Goal: Contribute content

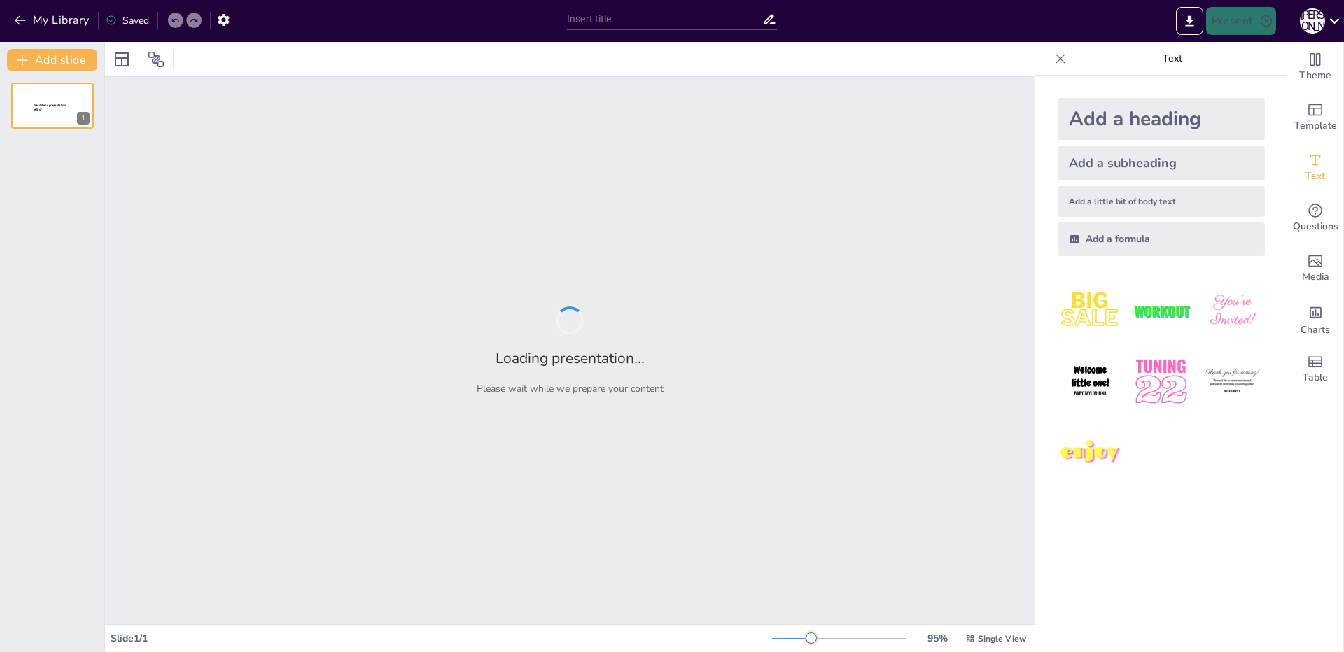
type input "1917 год: революционные волнения в [GEOGRAPHIC_DATA]"
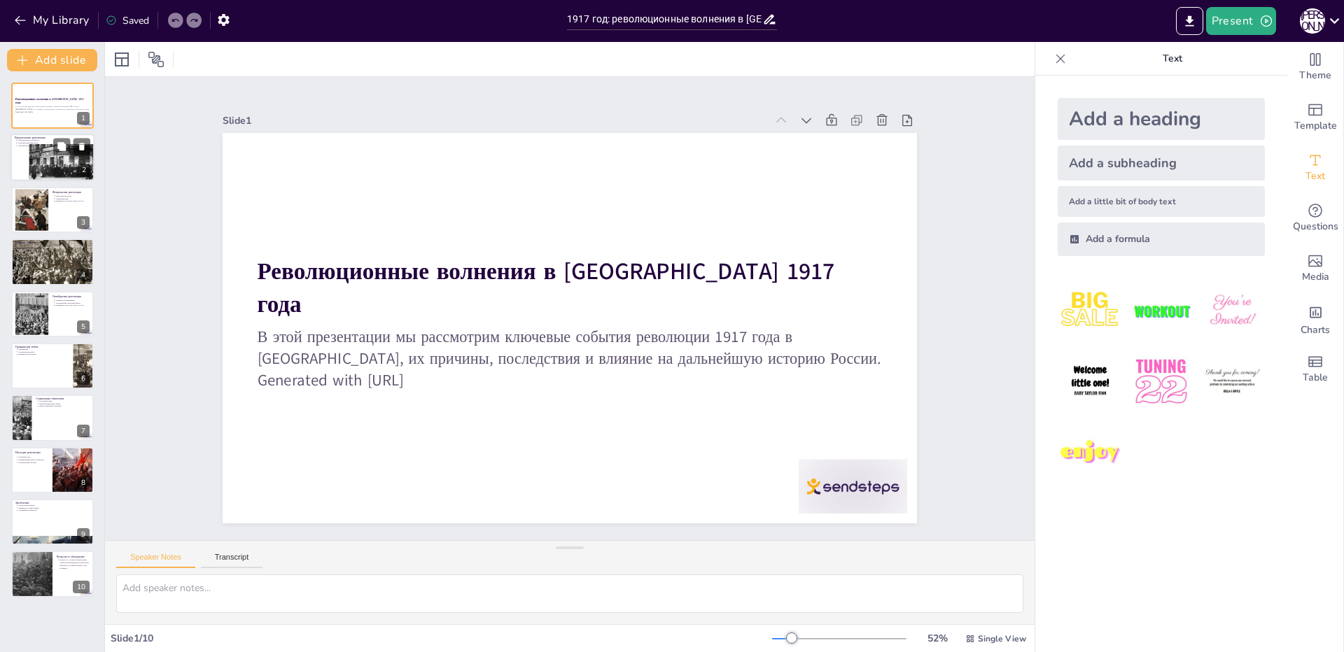
click at [52, 154] on div at bounding box center [62, 163] width 66 height 49
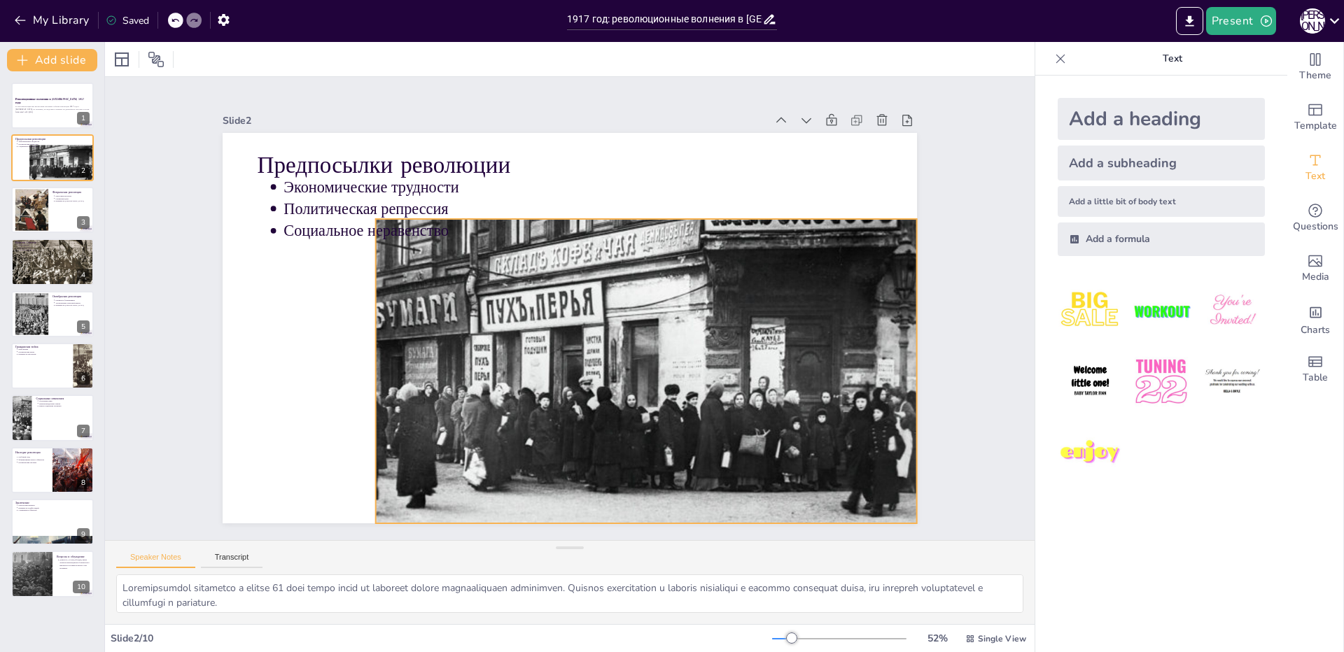
click at [381, 290] on div at bounding box center [474, 334] width 646 height 676
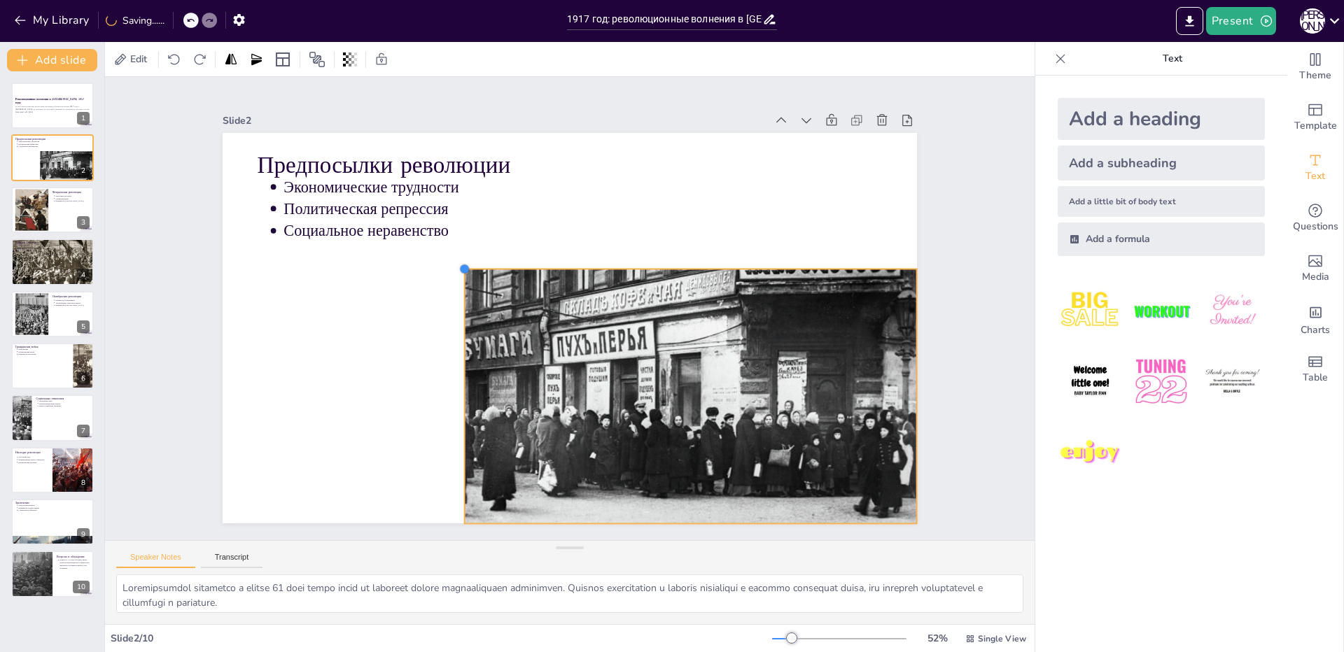
drag, startPoint x: 365, startPoint y: 214, endPoint x: 448, endPoint y: 279, distance: 105.3
click at [454, 281] on div "Предпосылки революции Экономические трудности Политическая репрессия Социальное…" at bounding box center [561, 326] width 793 height 639
click at [75, 197] on button at bounding box center [81, 198] width 17 height 17
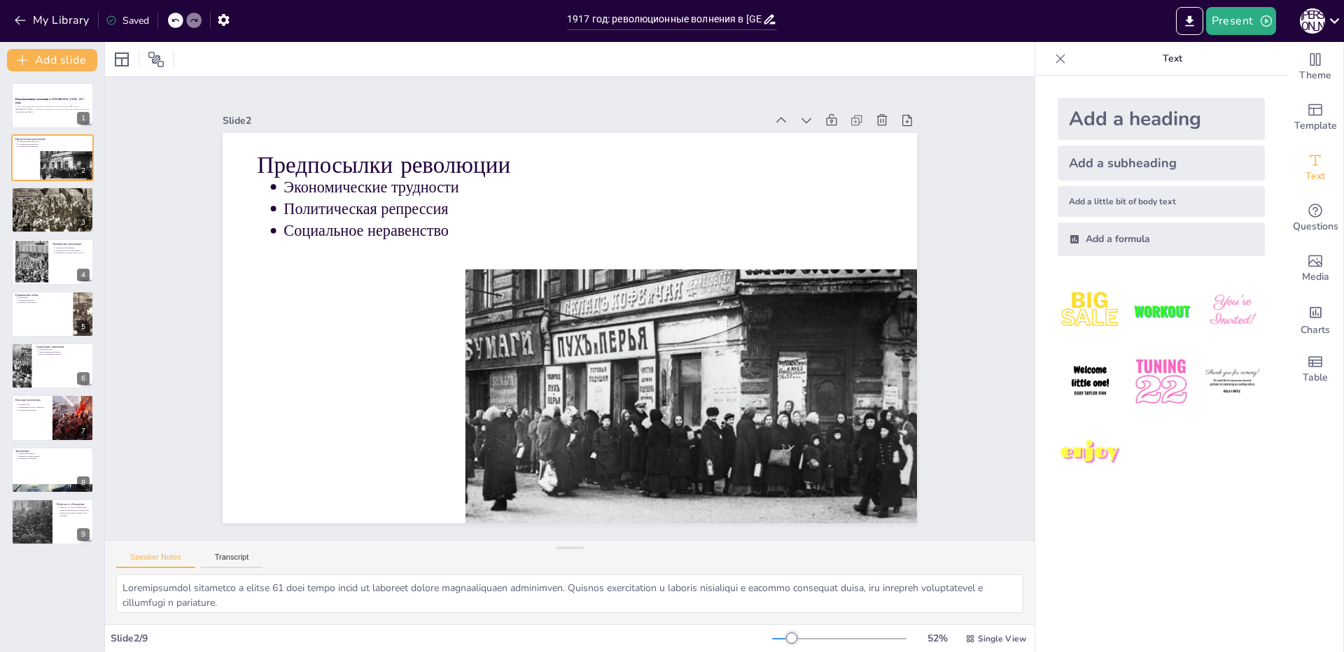
click at [176, 20] on icon at bounding box center [175, 20] width 8 height 8
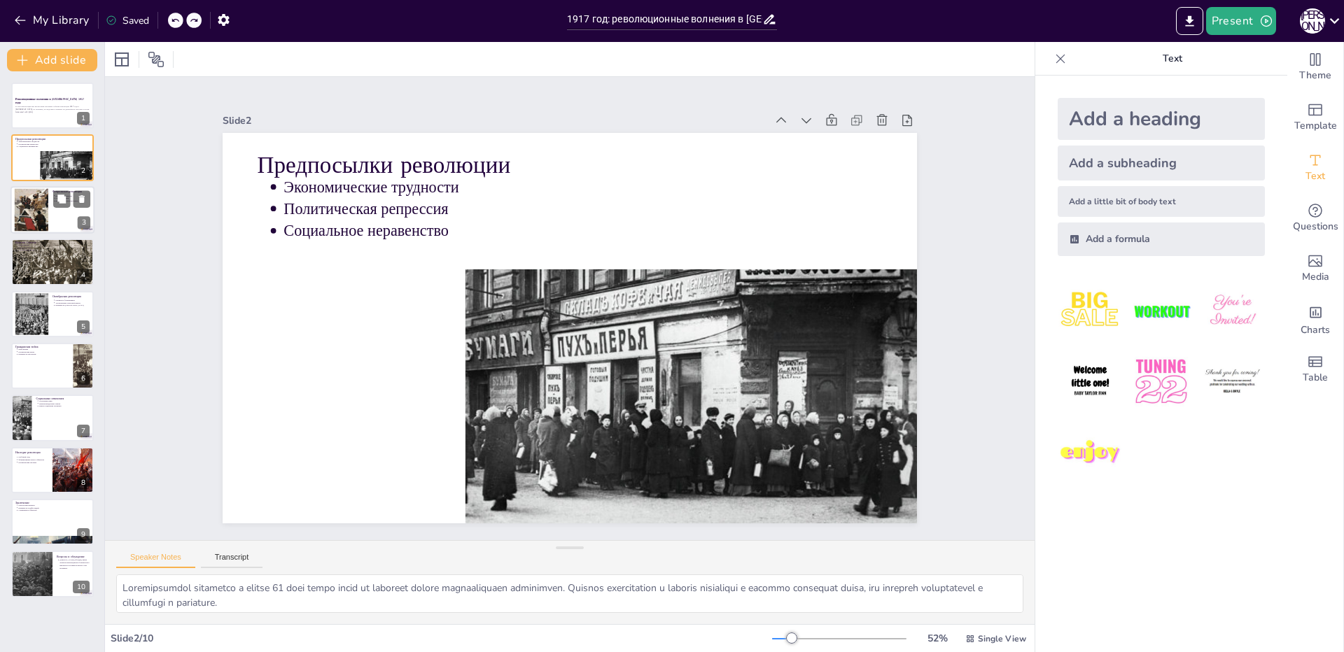
click at [32, 213] on div at bounding box center [31, 209] width 47 height 43
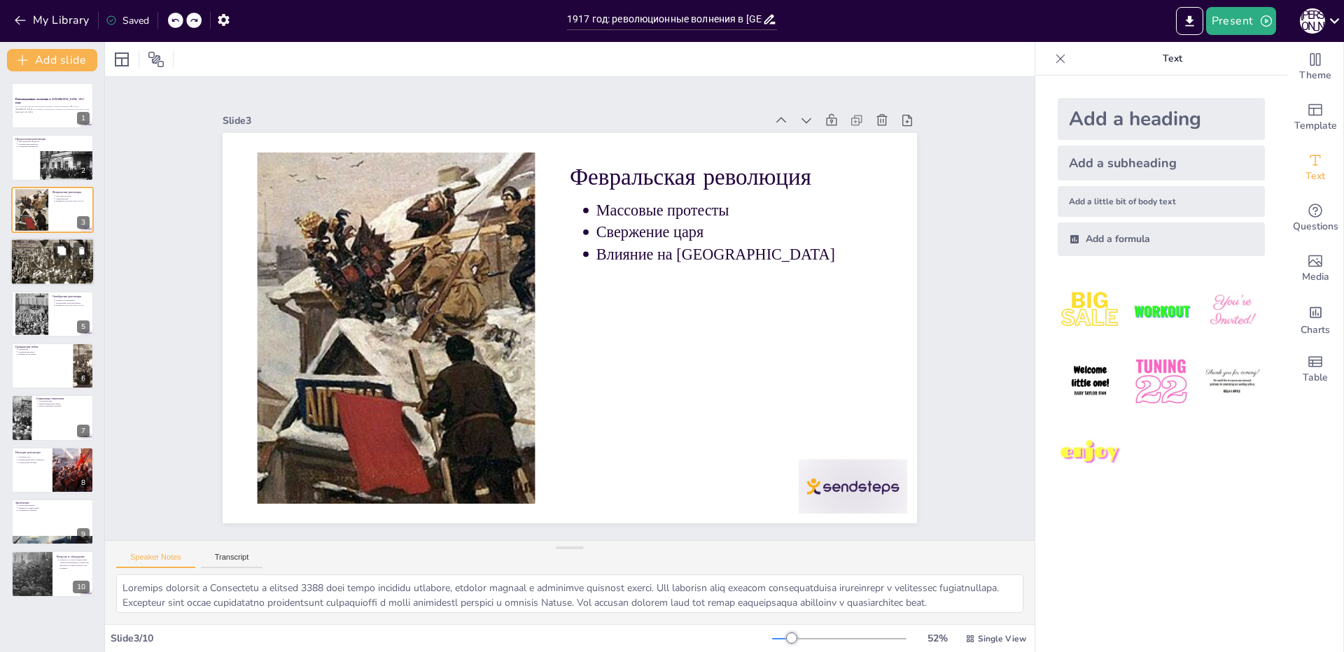
click at [42, 258] on div at bounding box center [52, 262] width 84 height 52
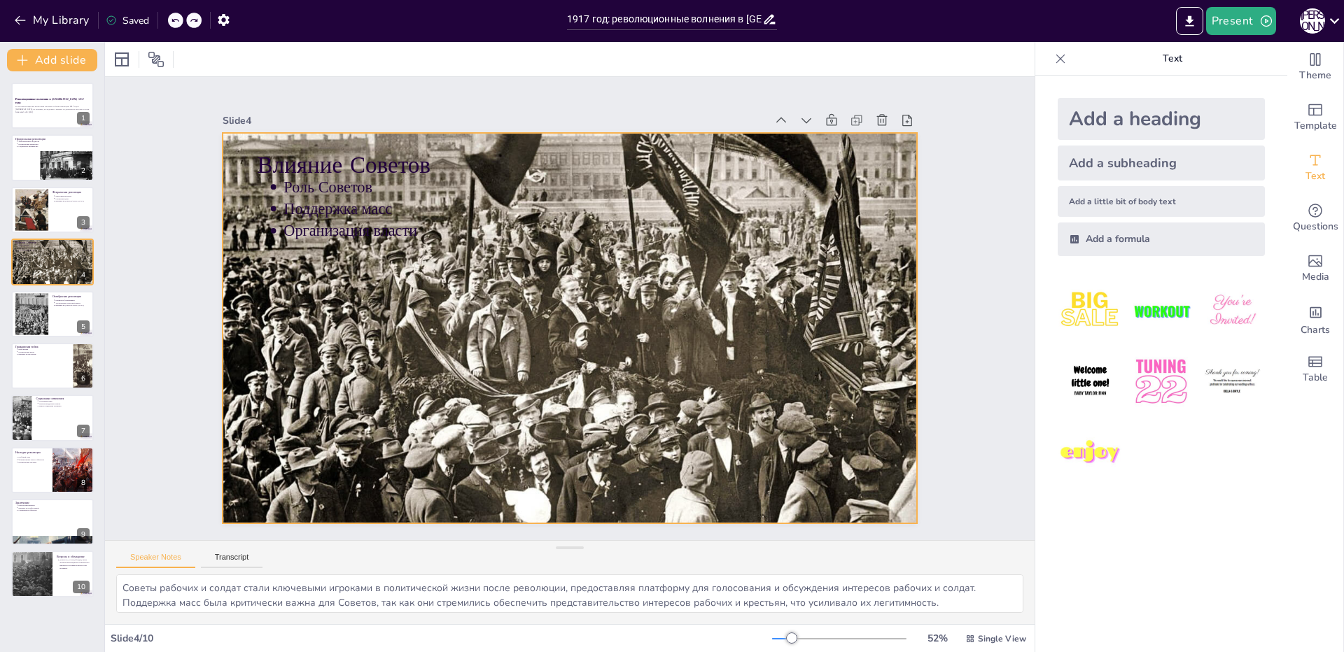
click at [484, 288] on div at bounding box center [554, 321] width 758 height 816
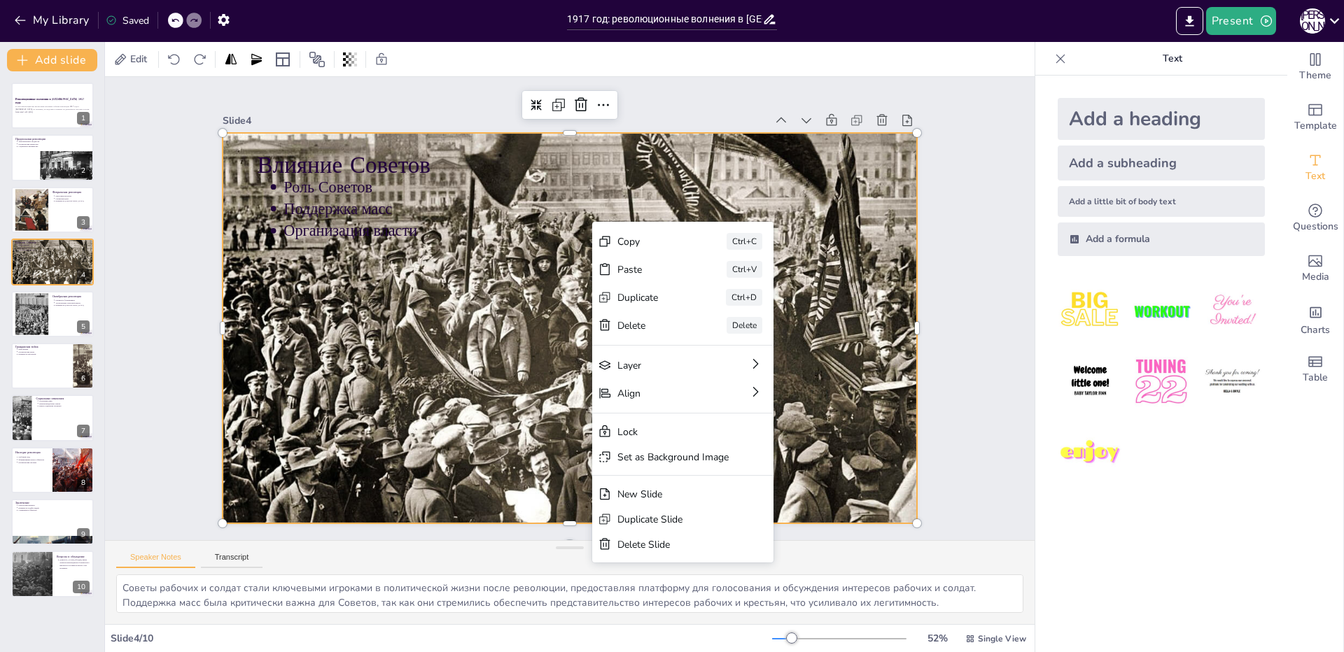
click at [497, 296] on div at bounding box center [562, 326] width 810 height 677
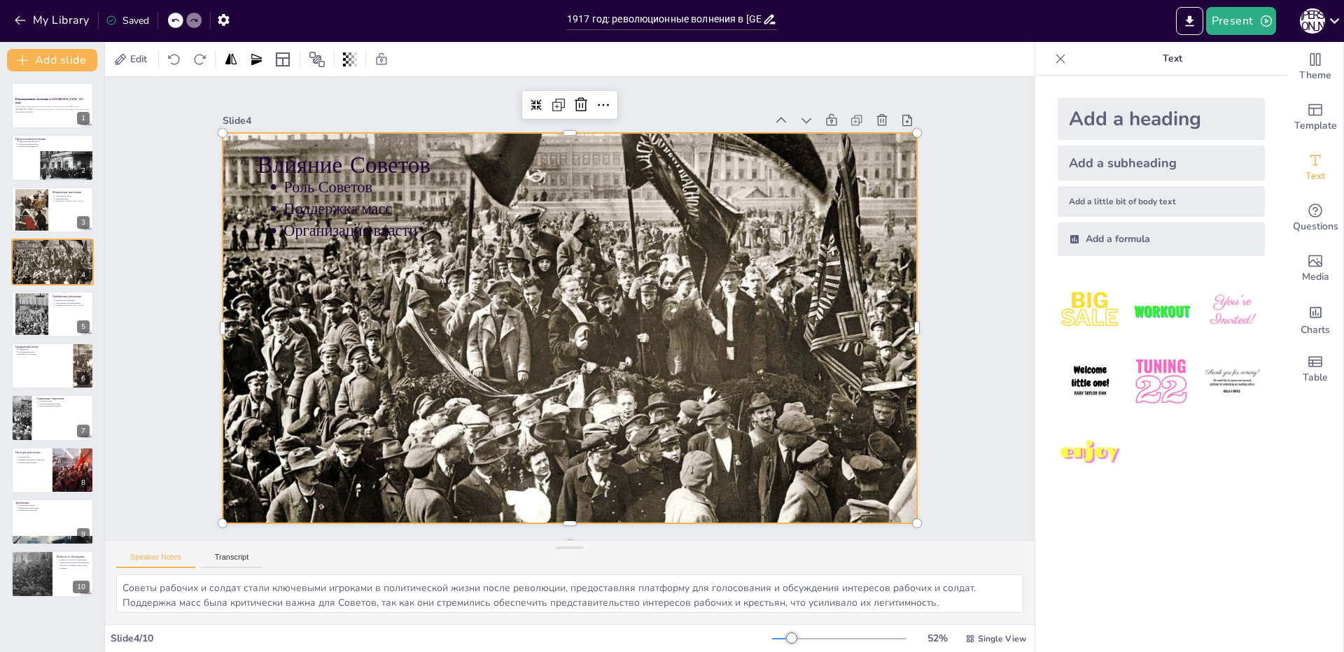
click at [508, 321] on div at bounding box center [564, 328] width 794 height 626
click at [508, 321] on div at bounding box center [562, 326] width 810 height 677
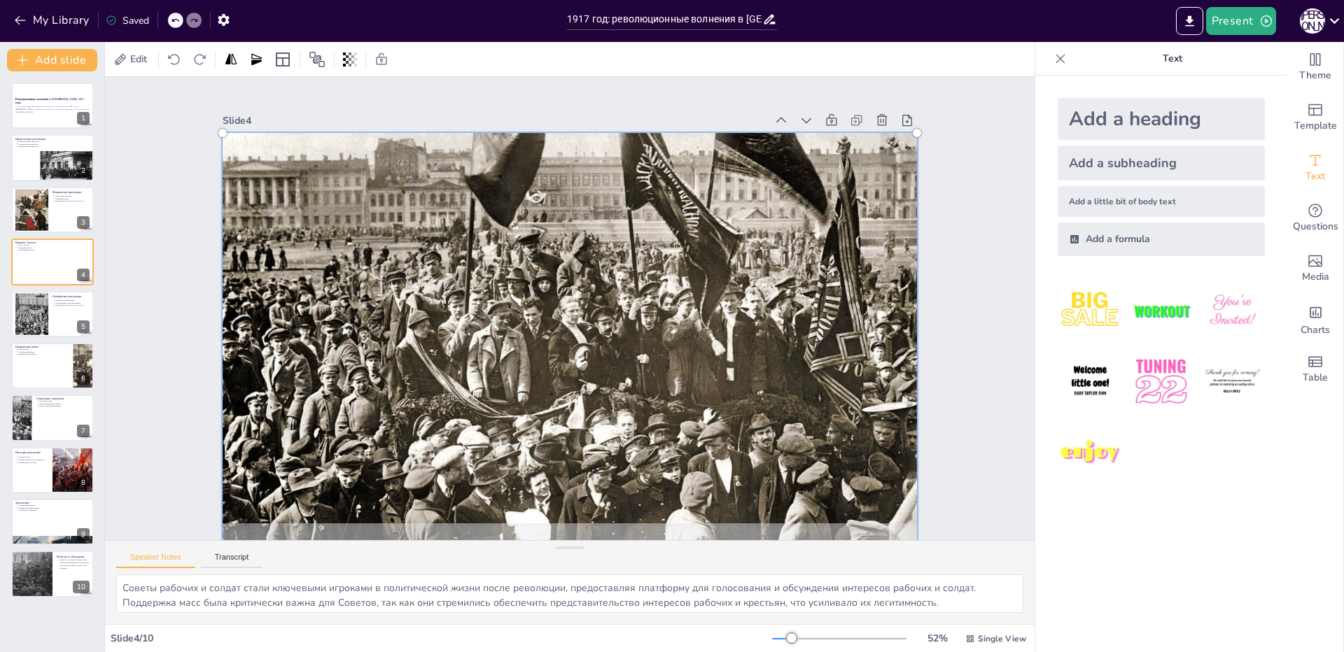
drag, startPoint x: 508, startPoint y: 321, endPoint x: 613, endPoint y: 332, distance: 105.6
click at [613, 332] on div at bounding box center [557, 347] width 815 height 647
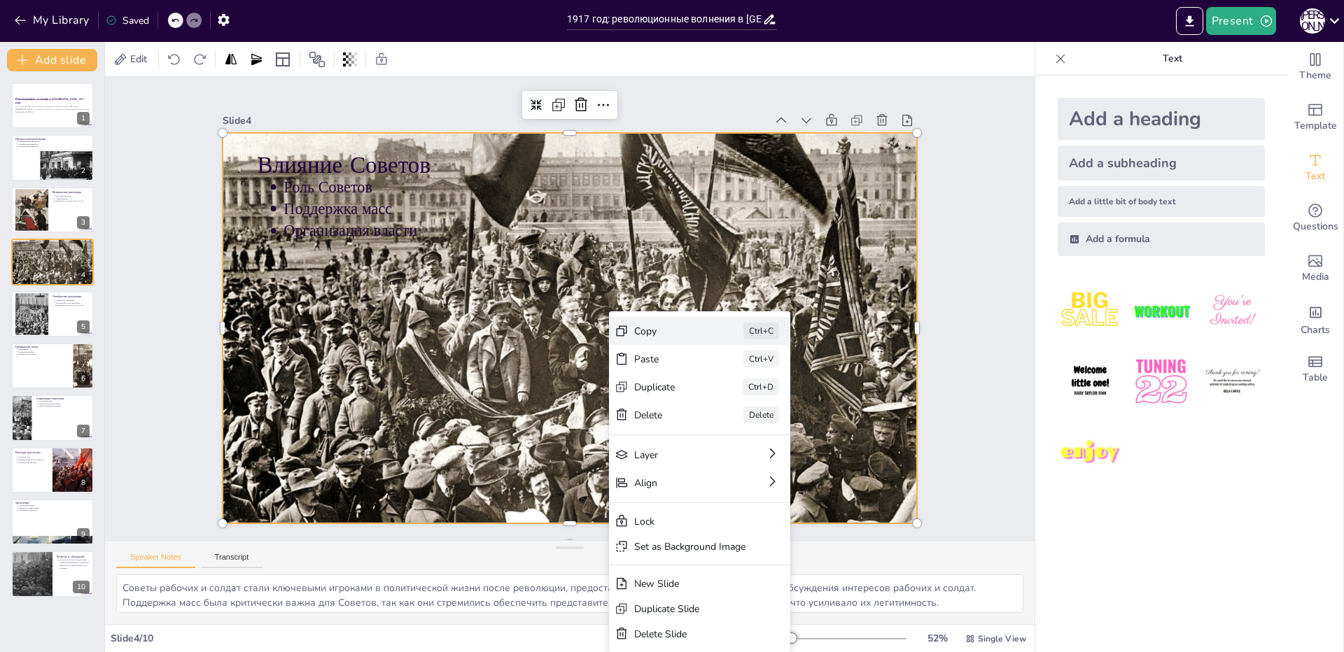
click at [682, 462] on div "Copy" at bounding box center [716, 482] width 69 height 41
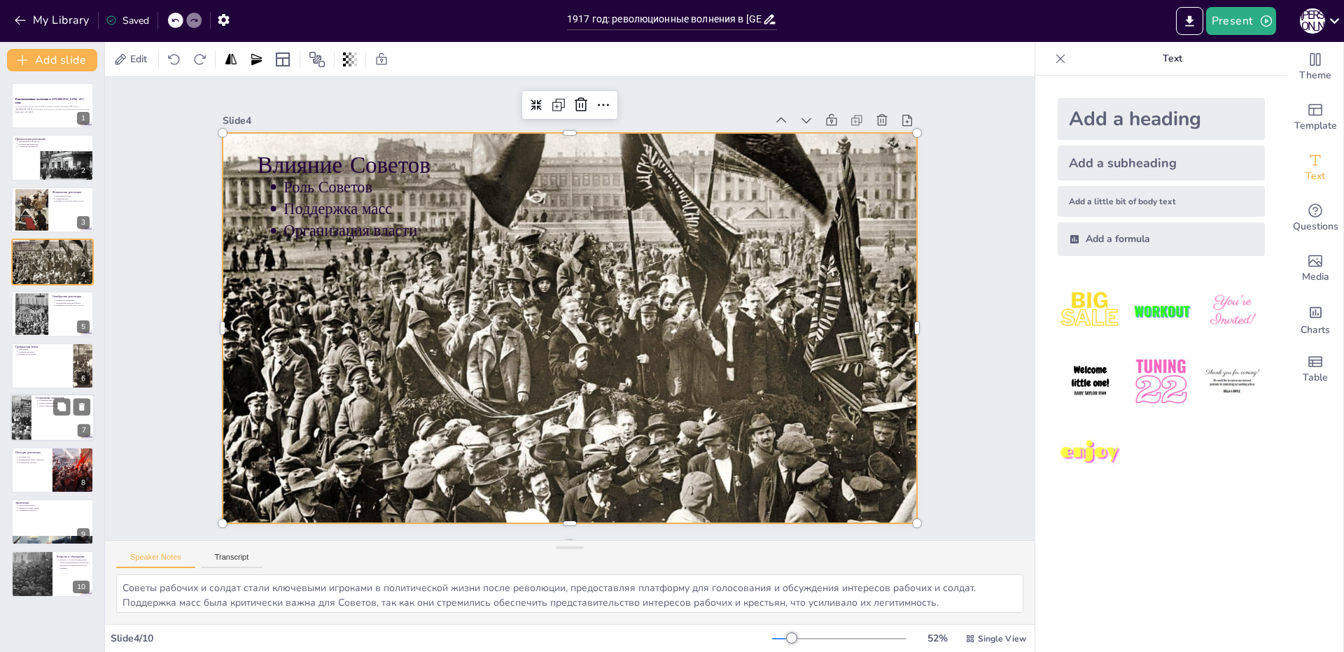
click at [15, 404] on div at bounding box center [21, 419] width 73 height 48
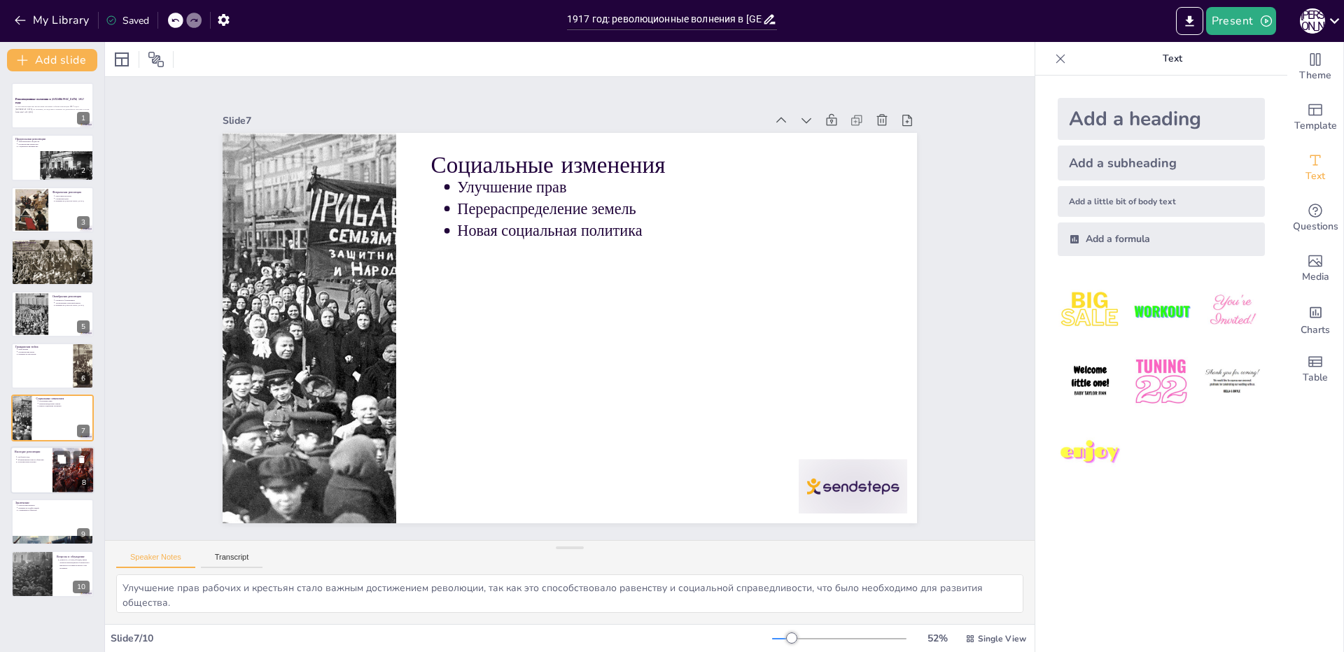
click at [34, 477] on div at bounding box center [52, 470] width 84 height 48
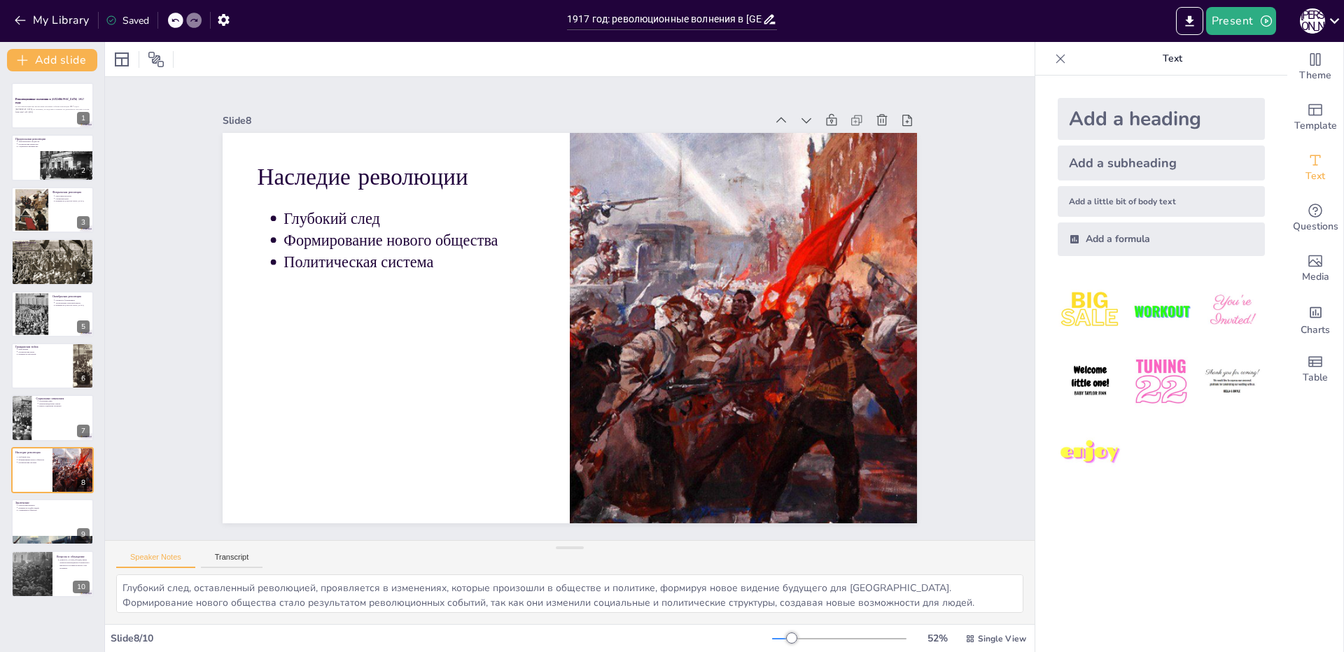
click at [32, 494] on div "Революционные волнения в [GEOGRAPHIC_DATA] 1917 года В этой презентации мы расс…" at bounding box center [52, 340] width 104 height 515
click at [32, 517] on div at bounding box center [52, 522] width 84 height 48
type textarea "Революция 1917 года стала поворотным моментом, который изменил ход истории, соз…"
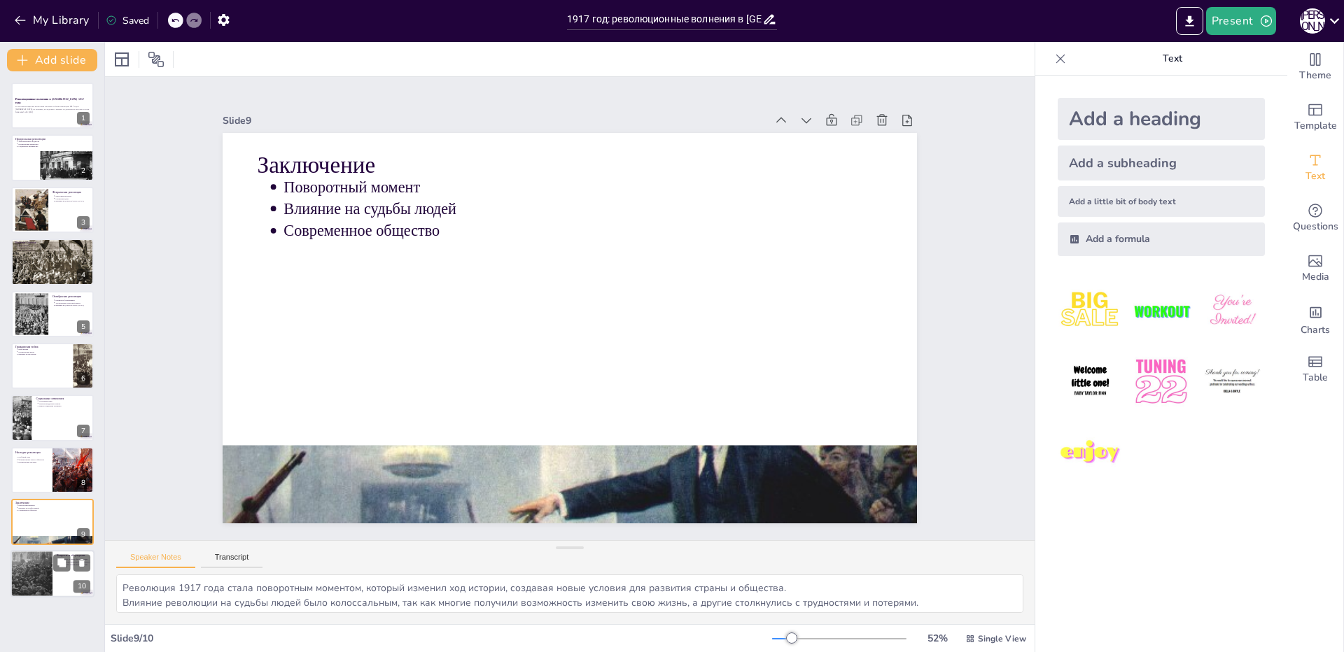
click at [30, 578] on div at bounding box center [31, 575] width 91 height 48
